Goal: Find contact information: Find contact information

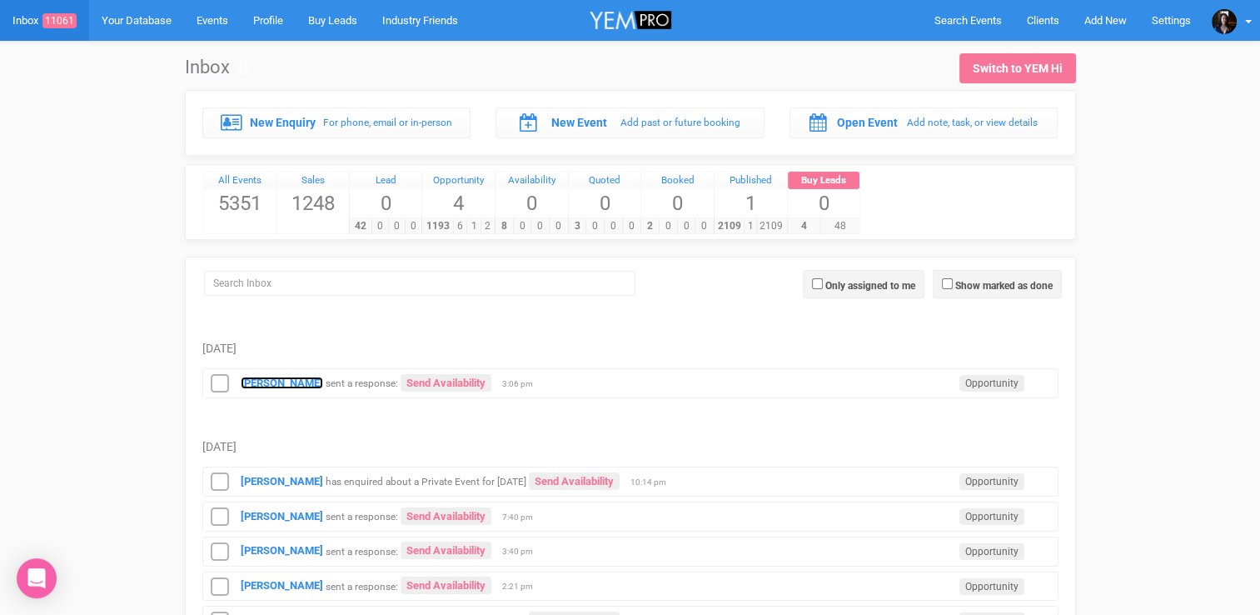
click at [250, 376] on strong "[PERSON_NAME]" at bounding box center [282, 382] width 82 height 12
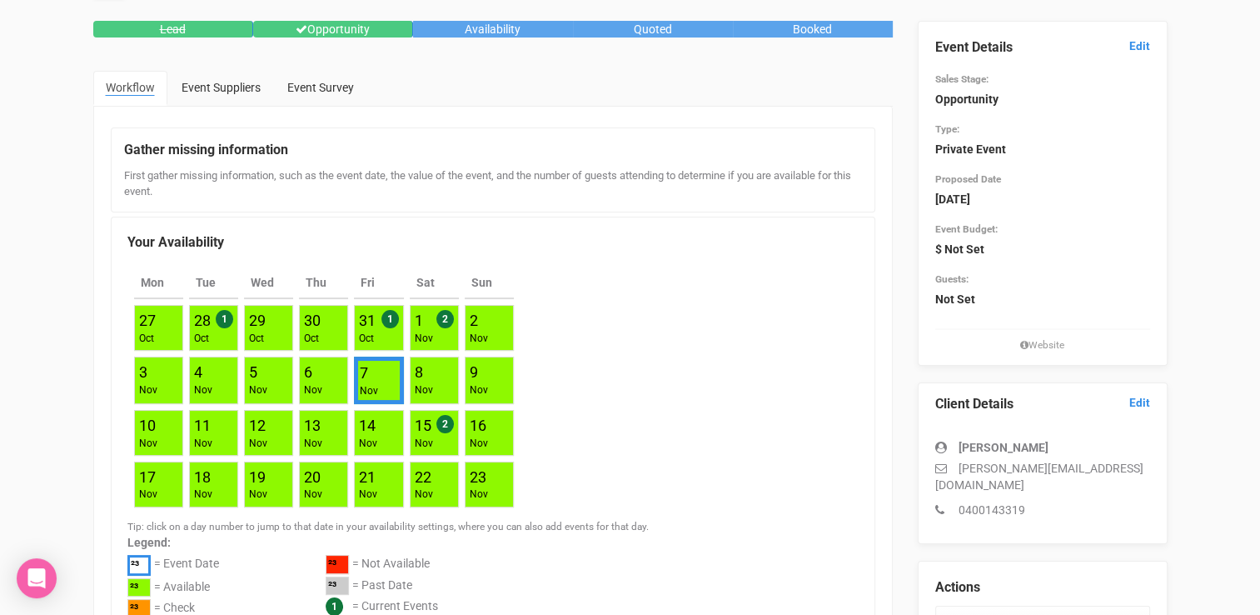
scroll to position [82, 0]
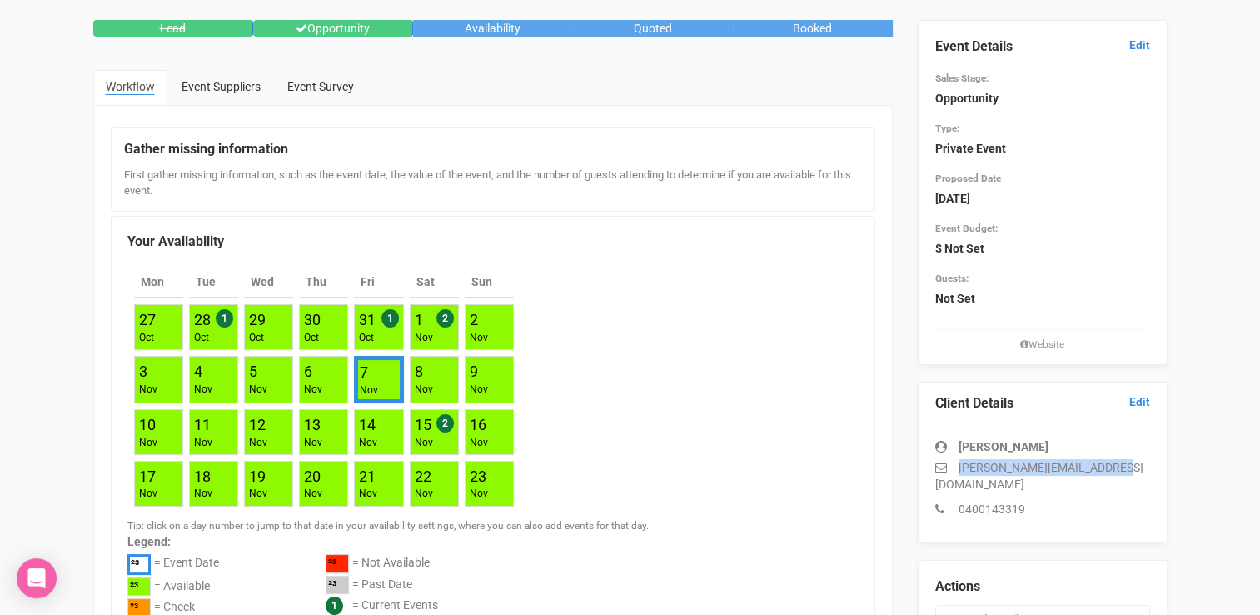
drag, startPoint x: 1116, startPoint y: 468, endPoint x: 960, endPoint y: 470, distance: 155.7
click at [960, 470] on p "[PERSON_NAME][EMAIL_ADDRESS][DOMAIN_NAME]" at bounding box center [1042, 475] width 215 height 33
copy p "[PERSON_NAME][EMAIL_ADDRESS][DOMAIN_NAME]"
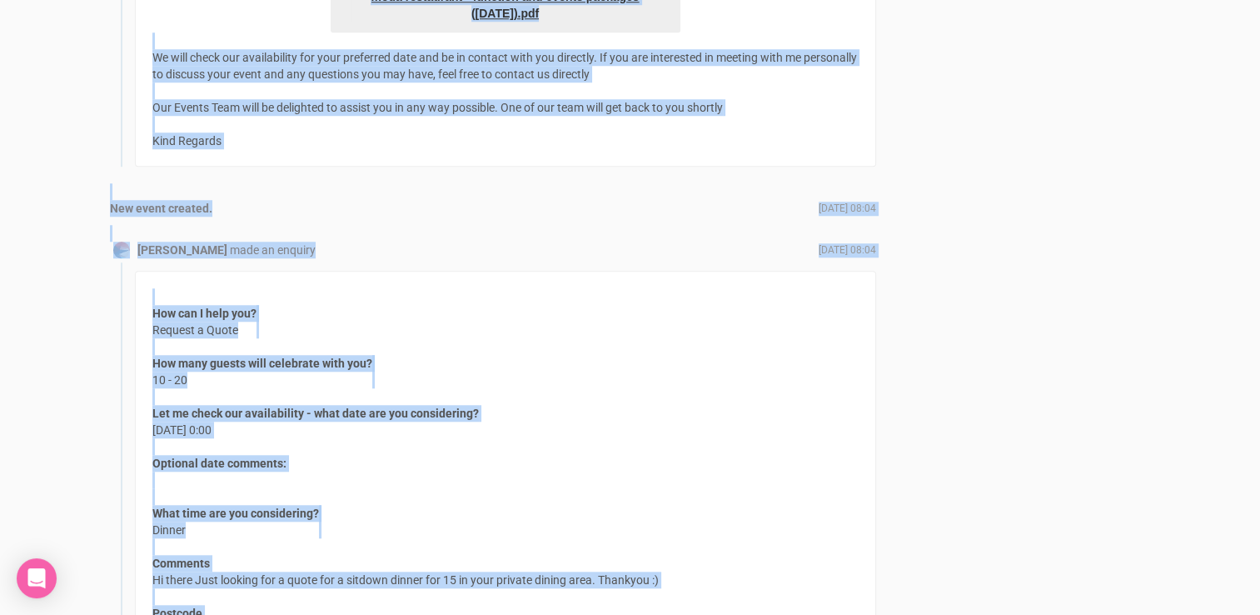
scroll to position [1223, 0]
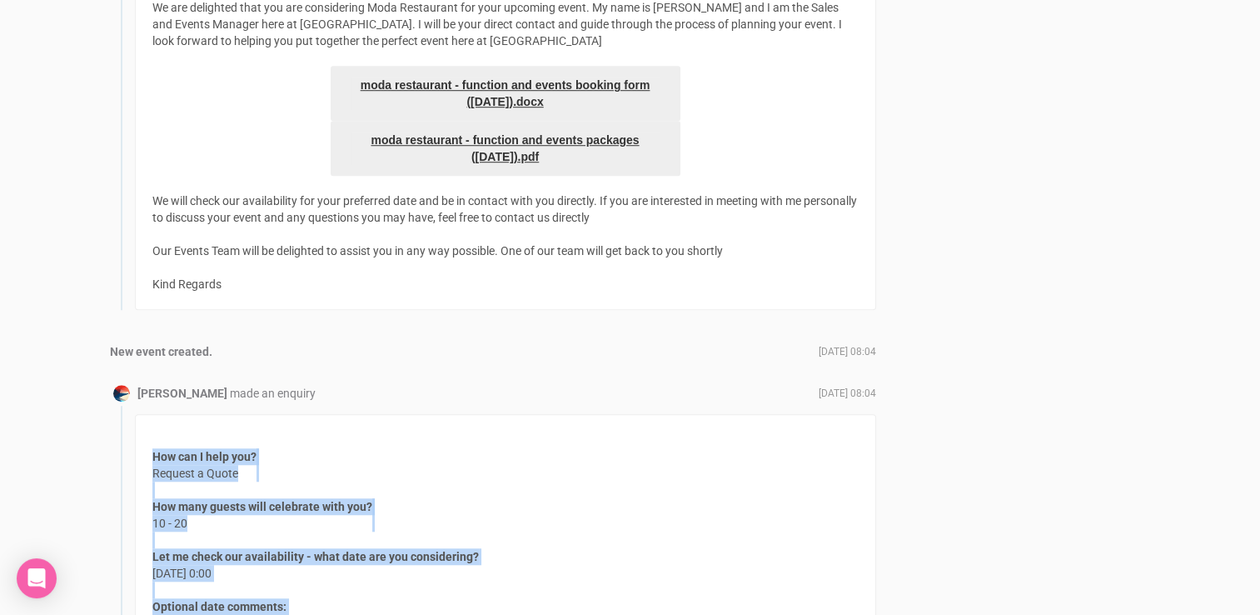
drag, startPoint x: 364, startPoint y: 496, endPoint x: 144, endPoint y: 453, distance: 224.1
copy div "How can I help you? Request a Quote How many guests will celebrate with you? 10…"
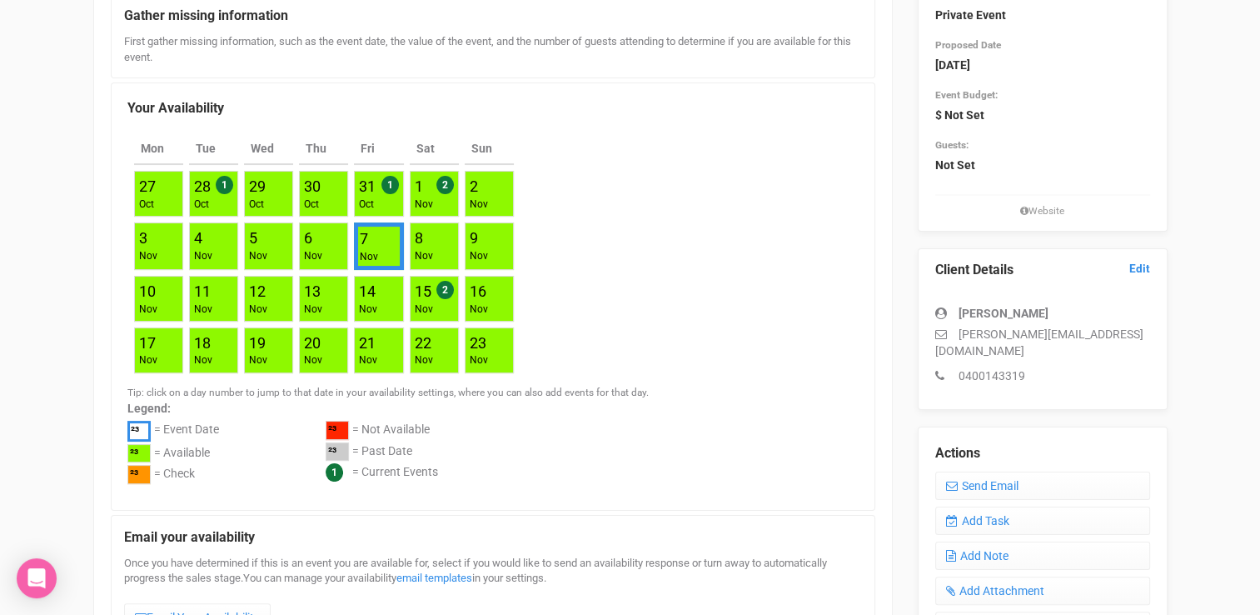
scroll to position [180, 0]
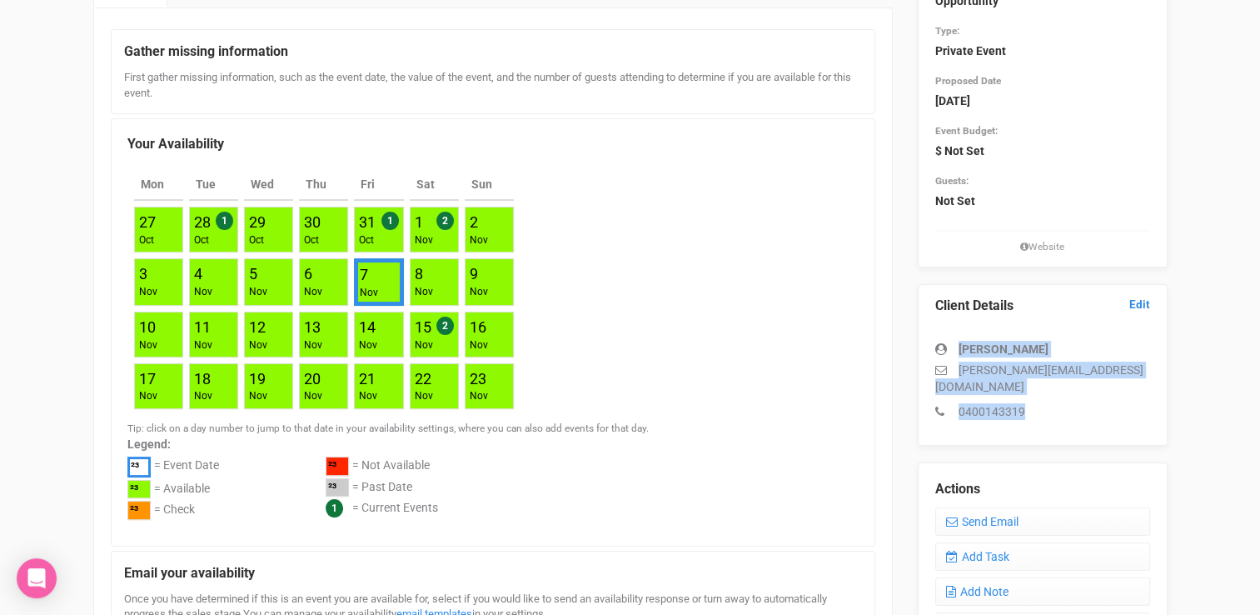
drag, startPoint x: 1053, startPoint y: 396, endPoint x: 930, endPoint y: 349, distance: 131.8
click at [930, 349] on div "Client Details Edit Mary [EMAIL_ADDRESS][DOMAIN_NAME] 0400143319" at bounding box center [1043, 365] width 250 height 162
copy div "Mary [EMAIL_ADDRESS][DOMAIN_NAME] 0400143319"
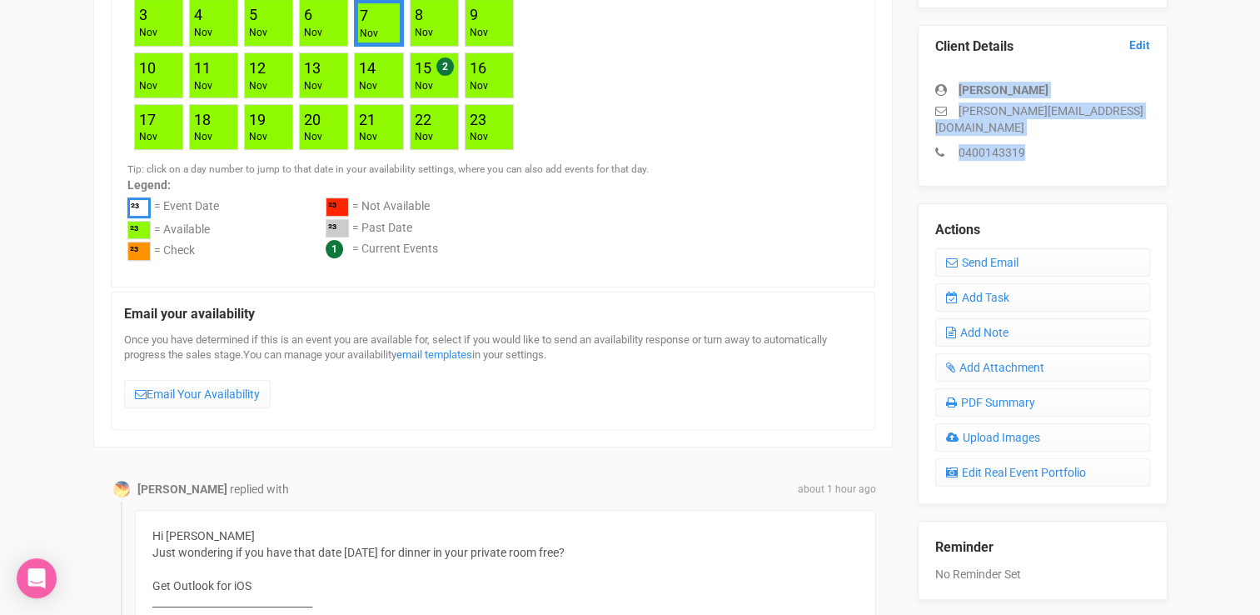
scroll to position [446, 0]
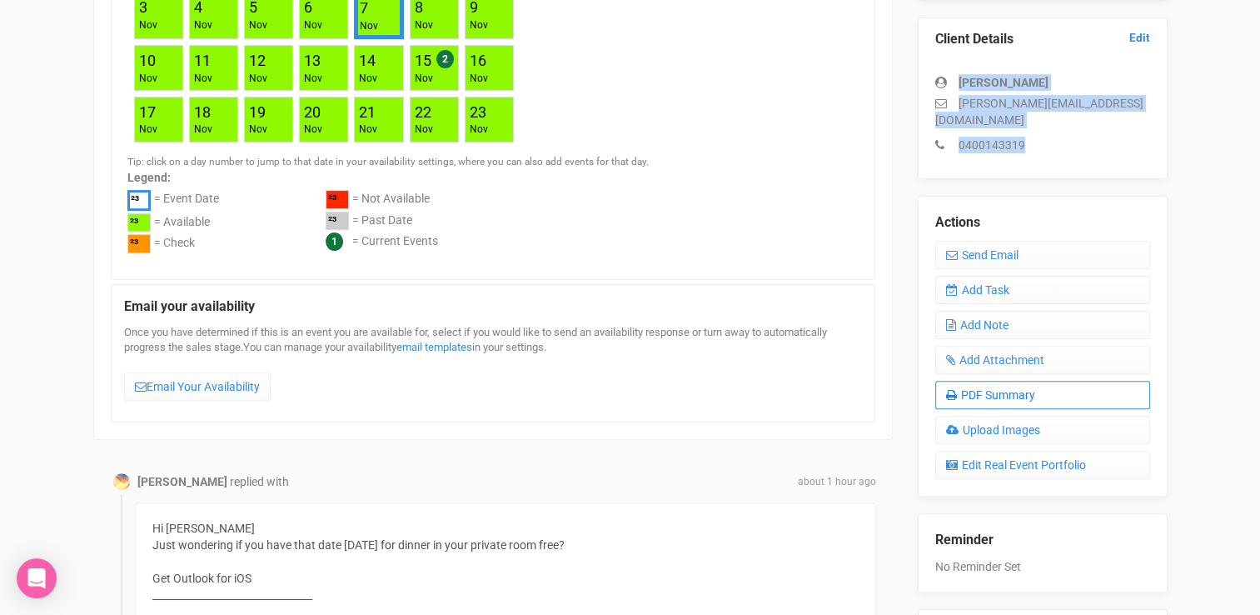
click at [1004, 381] on link "PDF Summary" at bounding box center [1042, 395] width 215 height 28
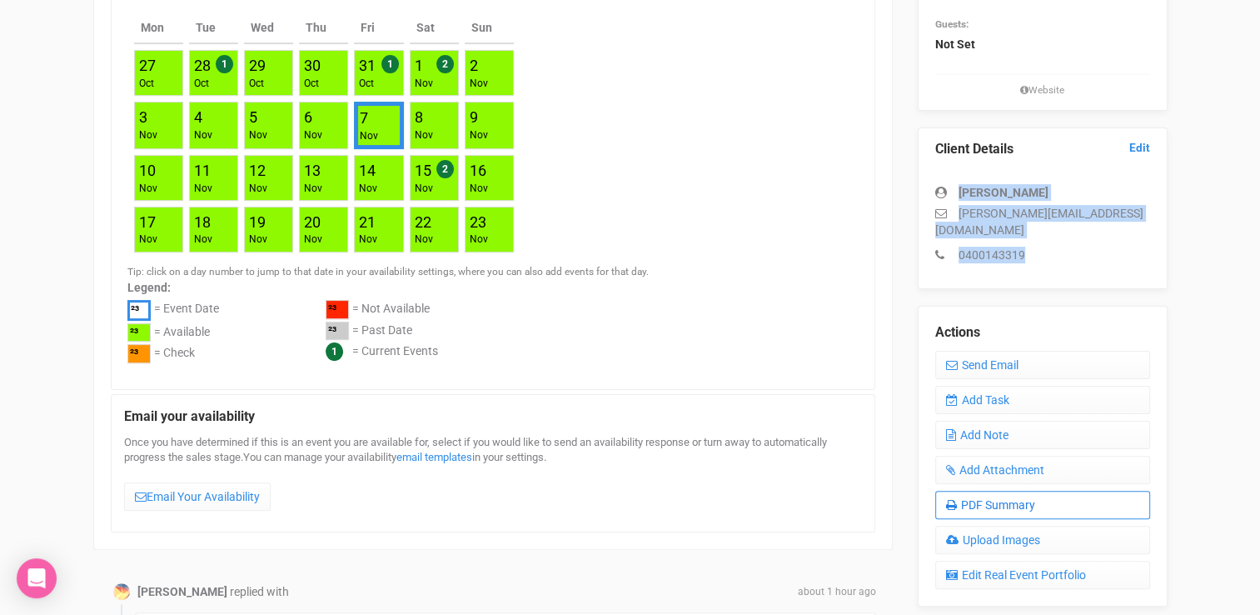
scroll to position [323, 0]
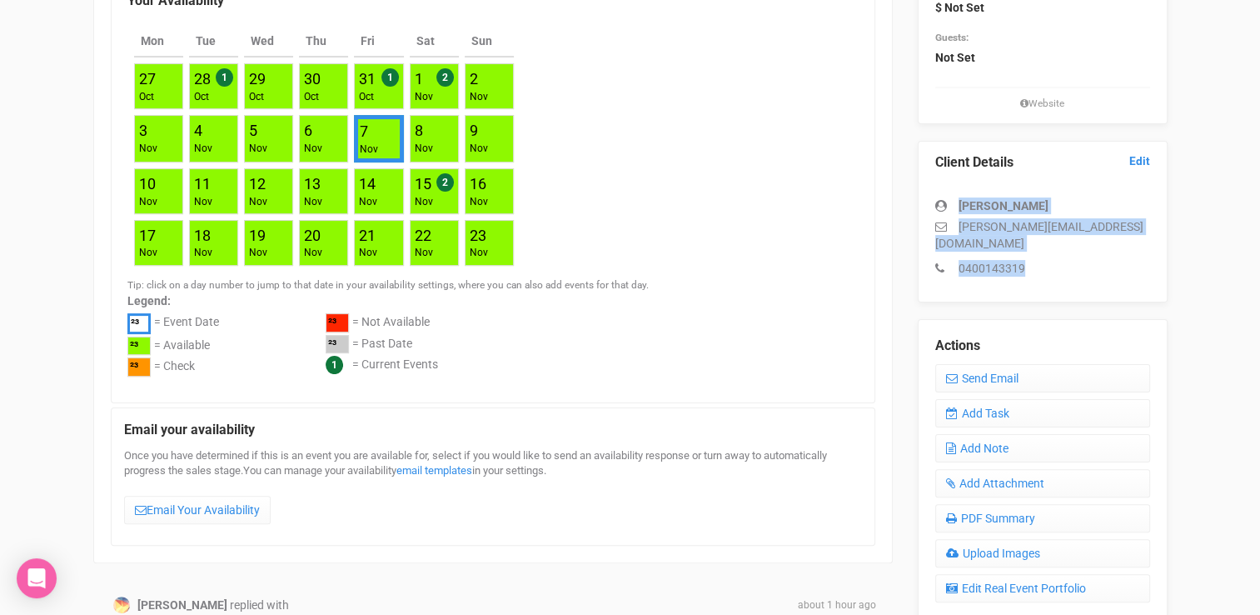
click at [1096, 261] on div "Client Details Edit Mary [EMAIL_ADDRESS][DOMAIN_NAME] 0400143319" at bounding box center [1043, 222] width 250 height 162
